Goal: Task Accomplishment & Management: Manage account settings

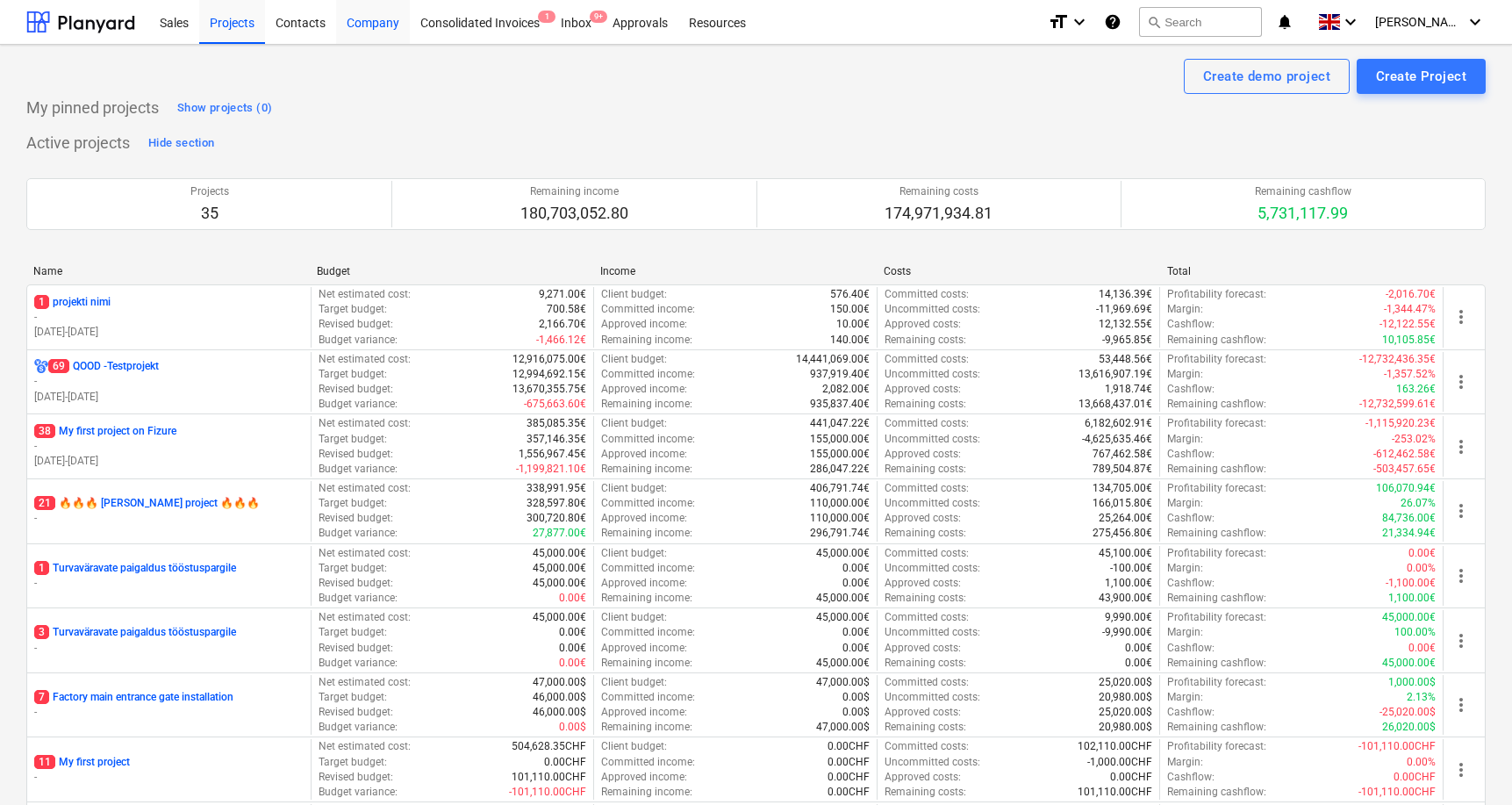
click at [381, 30] on div "Company" at bounding box center [373, 22] width 73 height 45
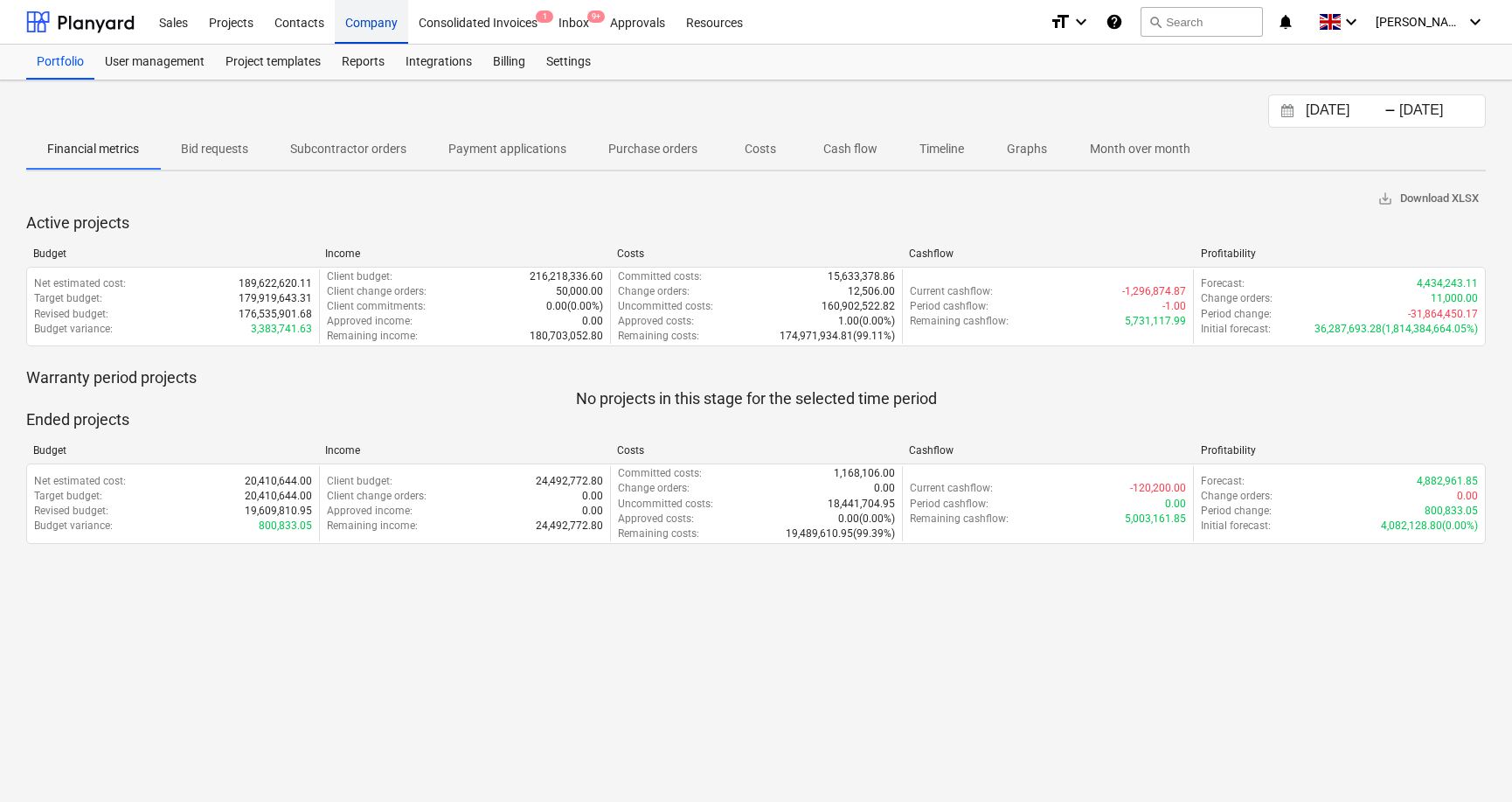
click at [381, 26] on div "Company" at bounding box center [371, 22] width 73 height 45
click at [438, 59] on div "Integrations" at bounding box center [438, 62] width 87 height 35
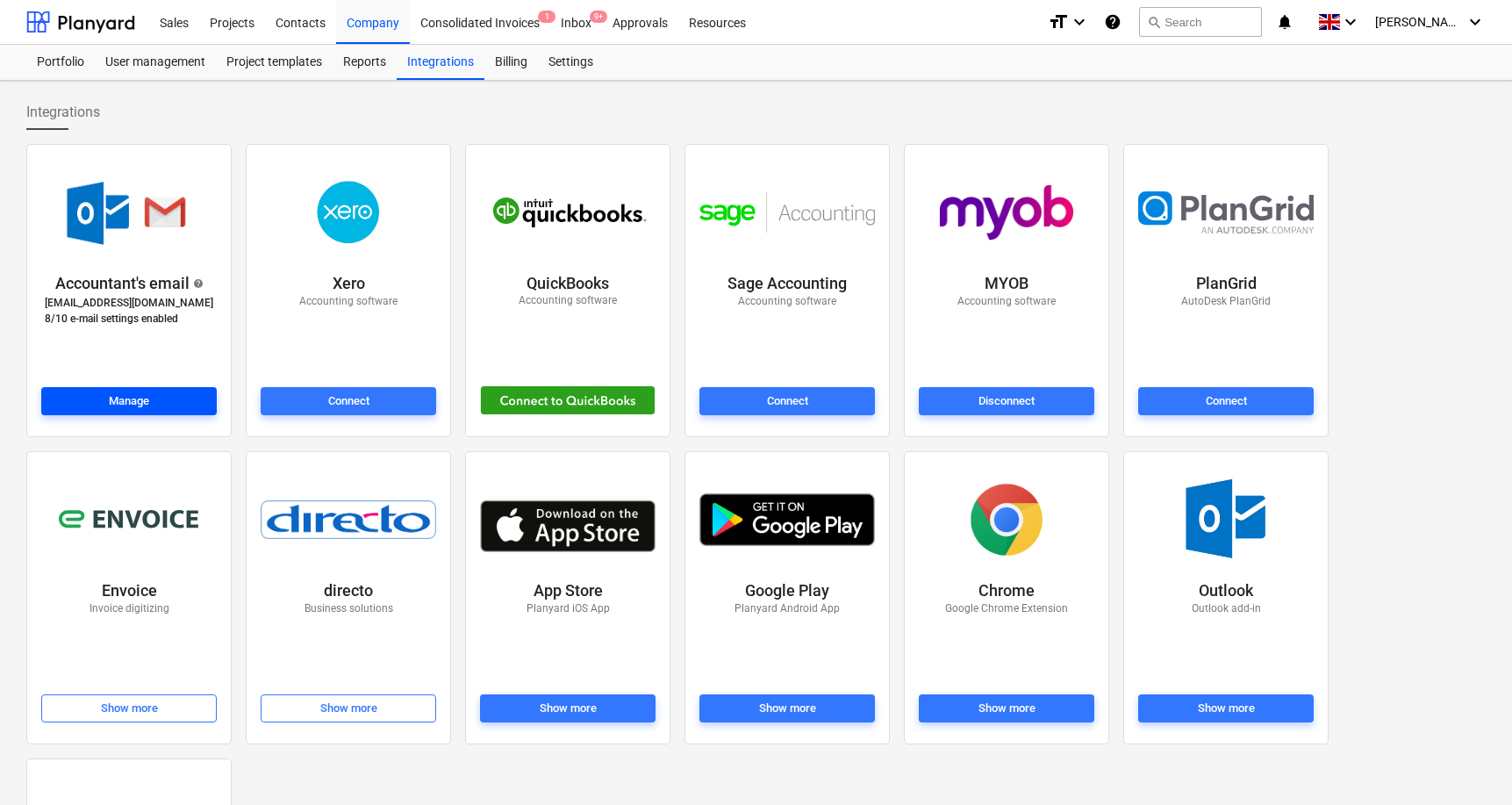
click at [153, 400] on span "Manage" at bounding box center [129, 401] width 162 height 20
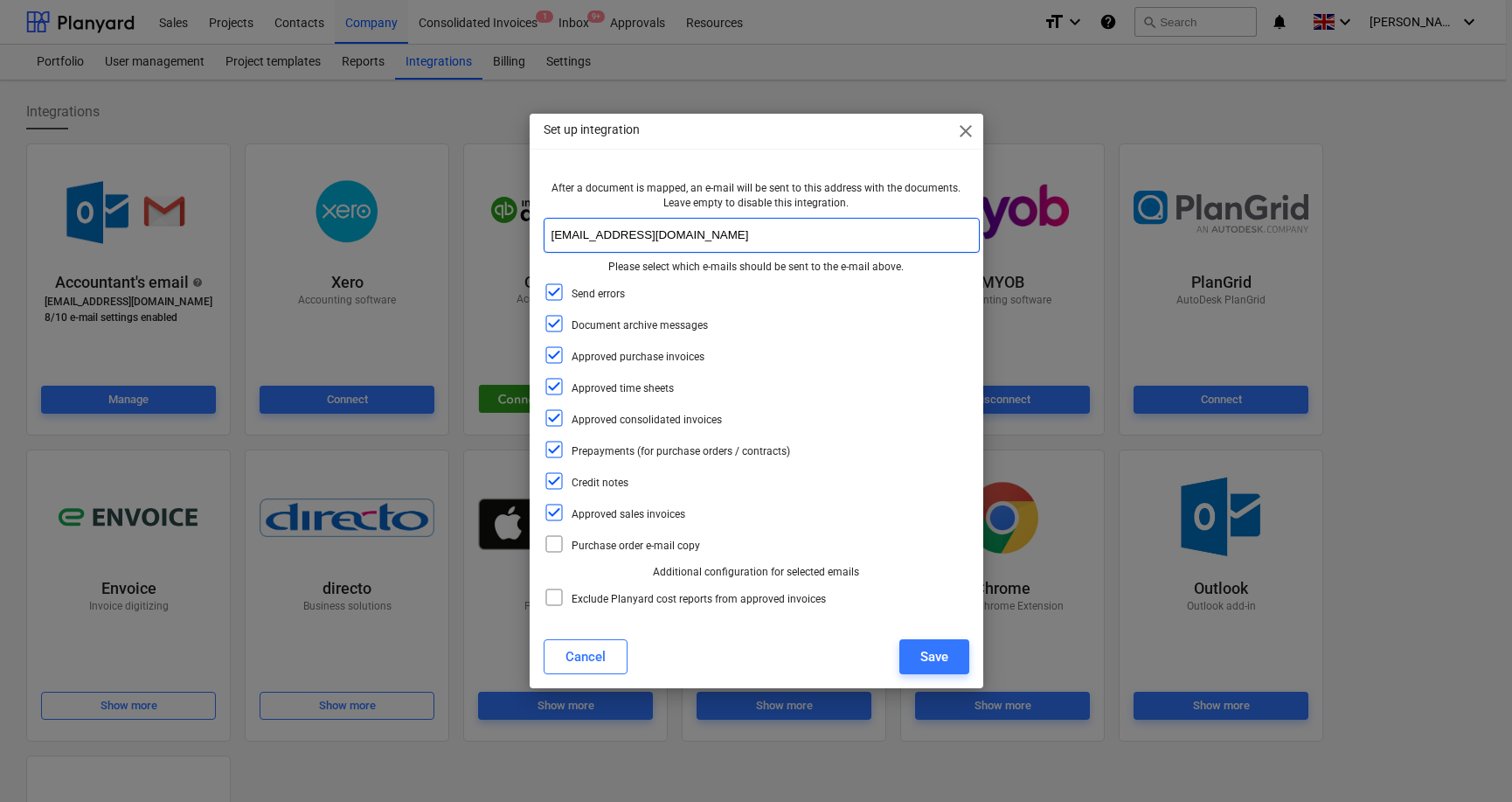
click at [686, 224] on input "[EMAIL_ADDRESS][DOMAIN_NAME]" at bounding box center [762, 235] width 436 height 35
click at [559, 299] on icon at bounding box center [554, 292] width 21 height 21
click at [559, 330] on icon at bounding box center [554, 323] width 21 height 21
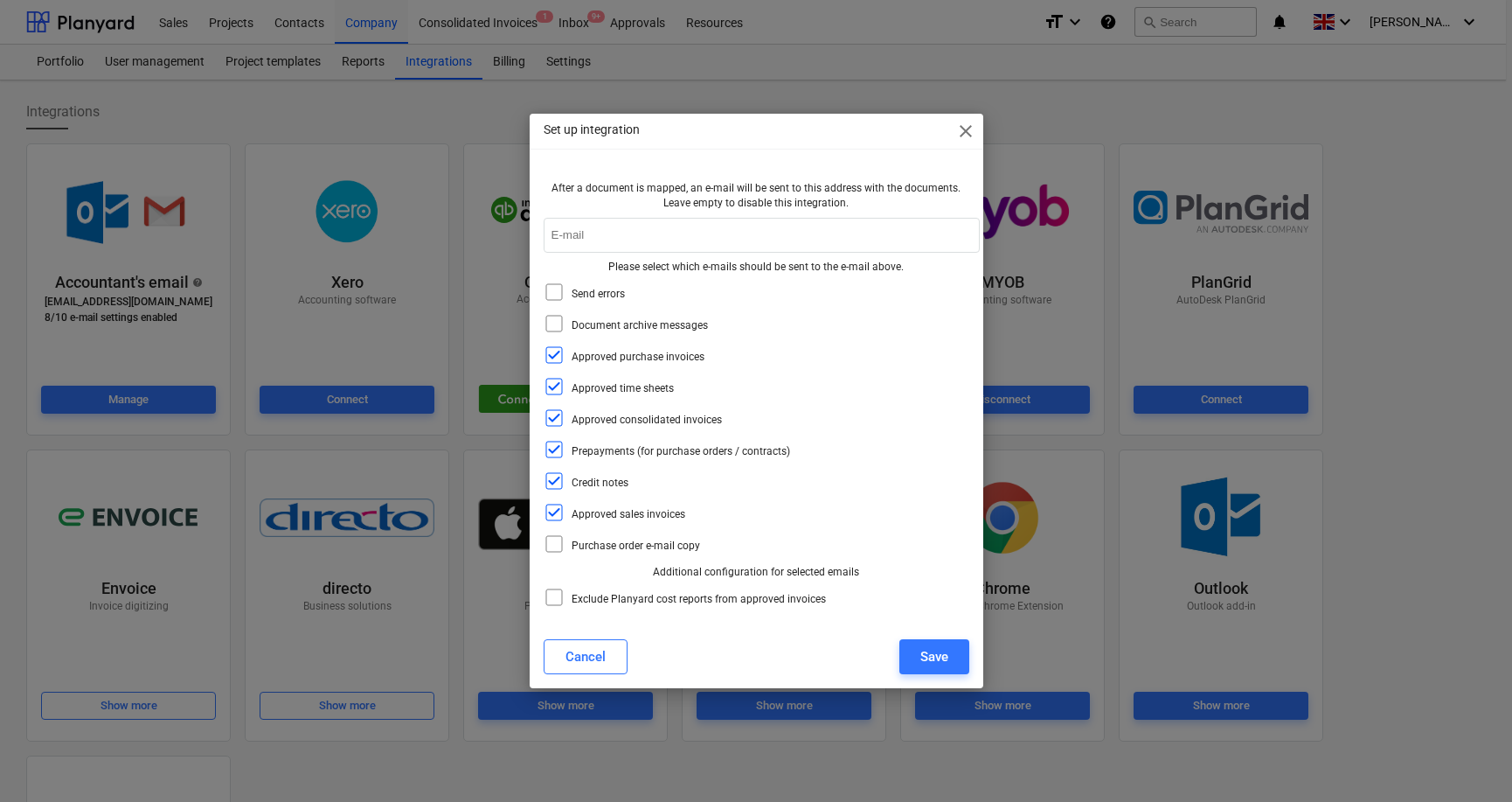
click at [556, 358] on icon at bounding box center [554, 355] width 21 height 21
click at [554, 391] on icon at bounding box center [554, 386] width 21 height 21
click at [554, 421] on icon at bounding box center [554, 417] width 21 height 21
click at [554, 473] on icon at bounding box center [554, 481] width 21 height 21
click at [554, 497] on div "After a document is mapped, an e-mail will be sent to this address with the doc…" at bounding box center [756, 396] width 426 height 430
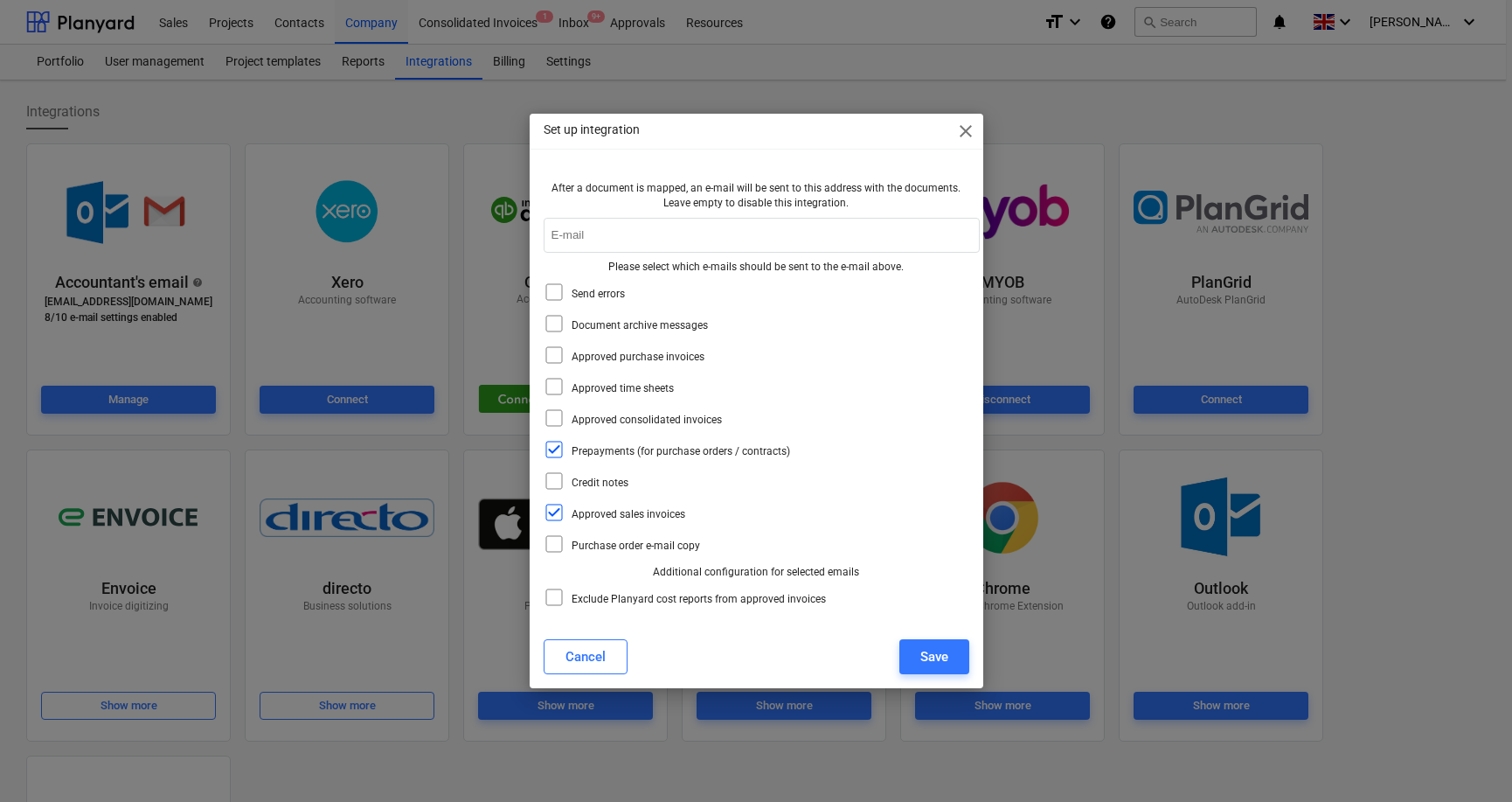
click at [556, 445] on icon at bounding box center [554, 449] width 21 height 21
click at [558, 510] on icon at bounding box center [554, 512] width 21 height 21
click at [556, 353] on icon at bounding box center [554, 355] width 21 height 21
click at [947, 654] on div "Save" at bounding box center [935, 656] width 28 height 22
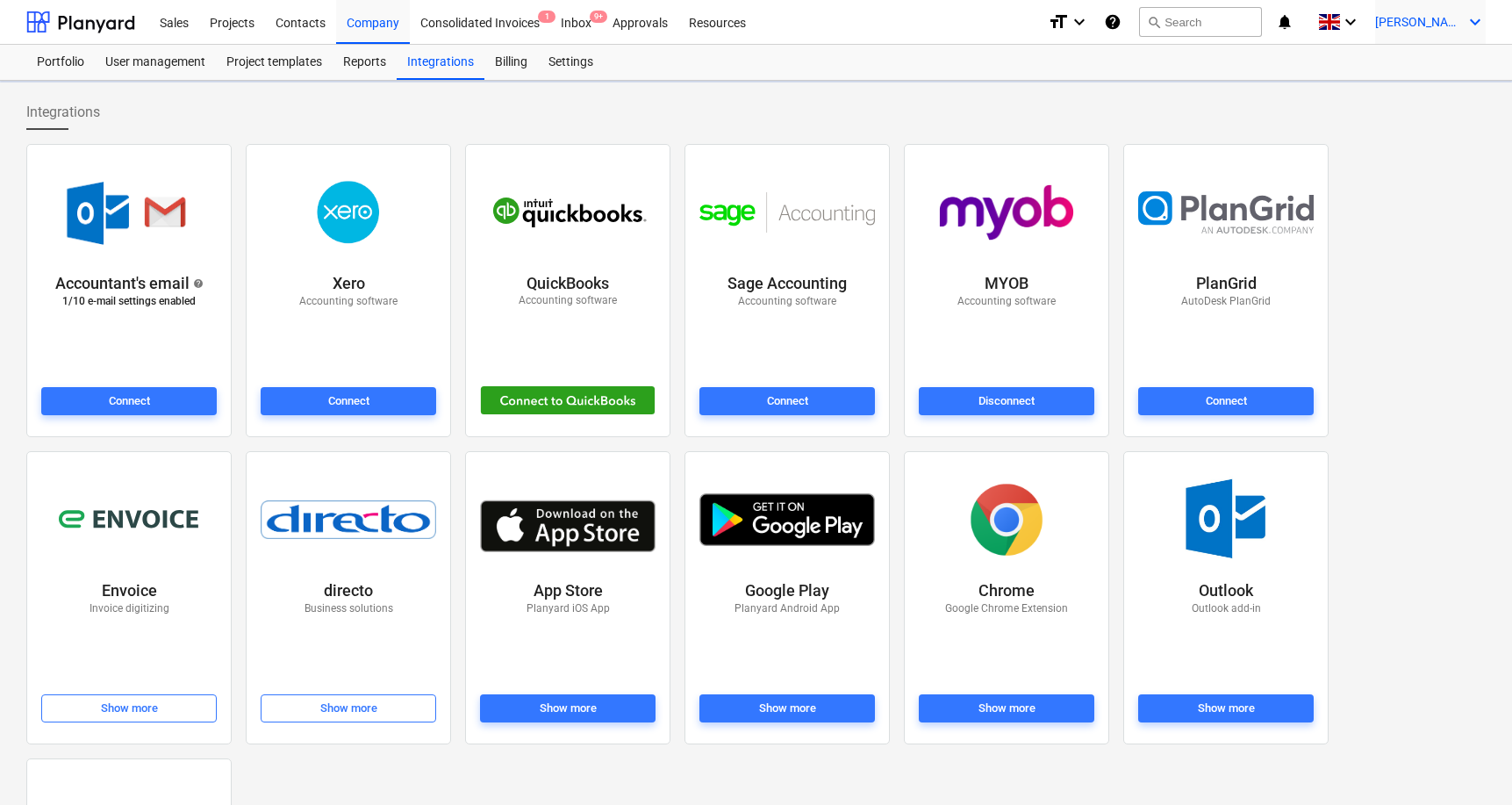
click at [1438, 32] on div "[PERSON_NAME] keyboard_arrow_down" at bounding box center [1431, 22] width 111 height 44
click at [1412, 100] on div "Log out" at bounding box center [1433, 97] width 105 height 28
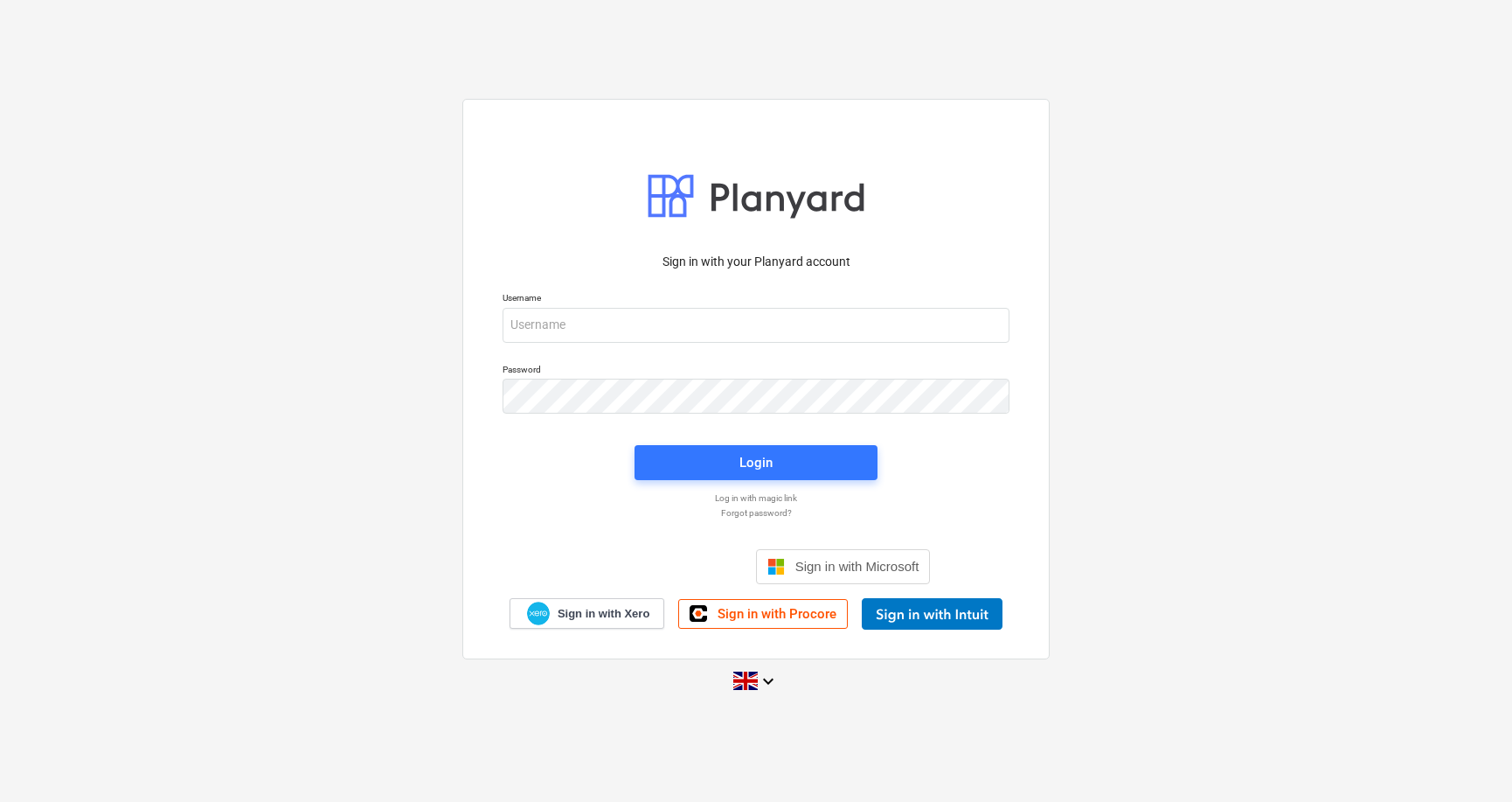
click at [696, 302] on p "Username" at bounding box center [756, 299] width 507 height 15
click at [682, 327] on input "email" at bounding box center [756, 325] width 507 height 35
click at [718, 333] on input "car" at bounding box center [756, 325] width 507 height 35
type input "[PERSON_NAME][EMAIL_ADDRESS][DOMAIN_NAME]"
click at [755, 445] on button "Login" at bounding box center [756, 461] width 243 height 35
